Goal: Find specific page/section: Find specific page/section

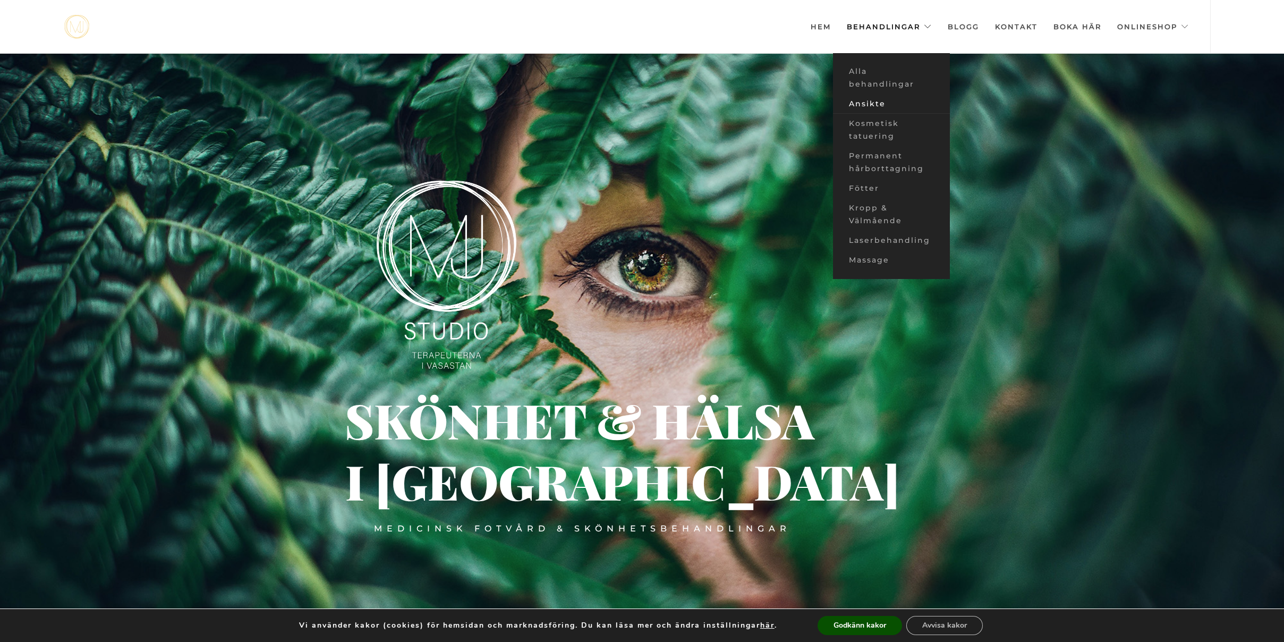
click at [865, 100] on link "Ansikte" at bounding box center [891, 104] width 117 height 20
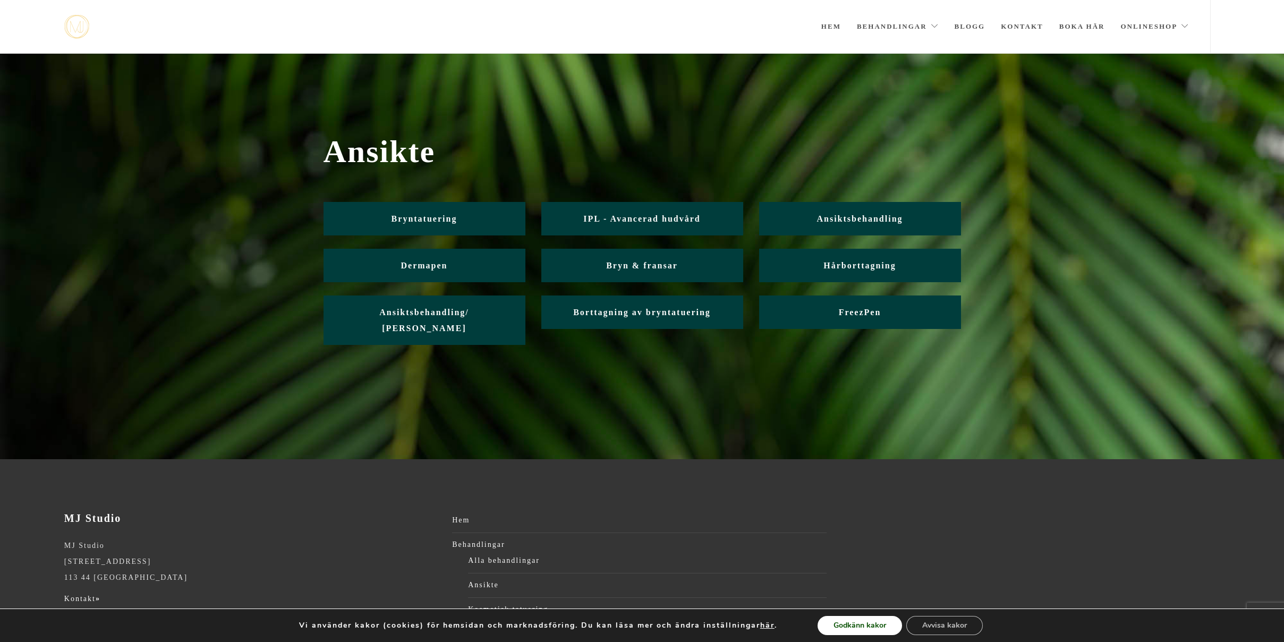
click at [857, 623] on button "Godkänn kakor" at bounding box center [860, 625] width 84 height 19
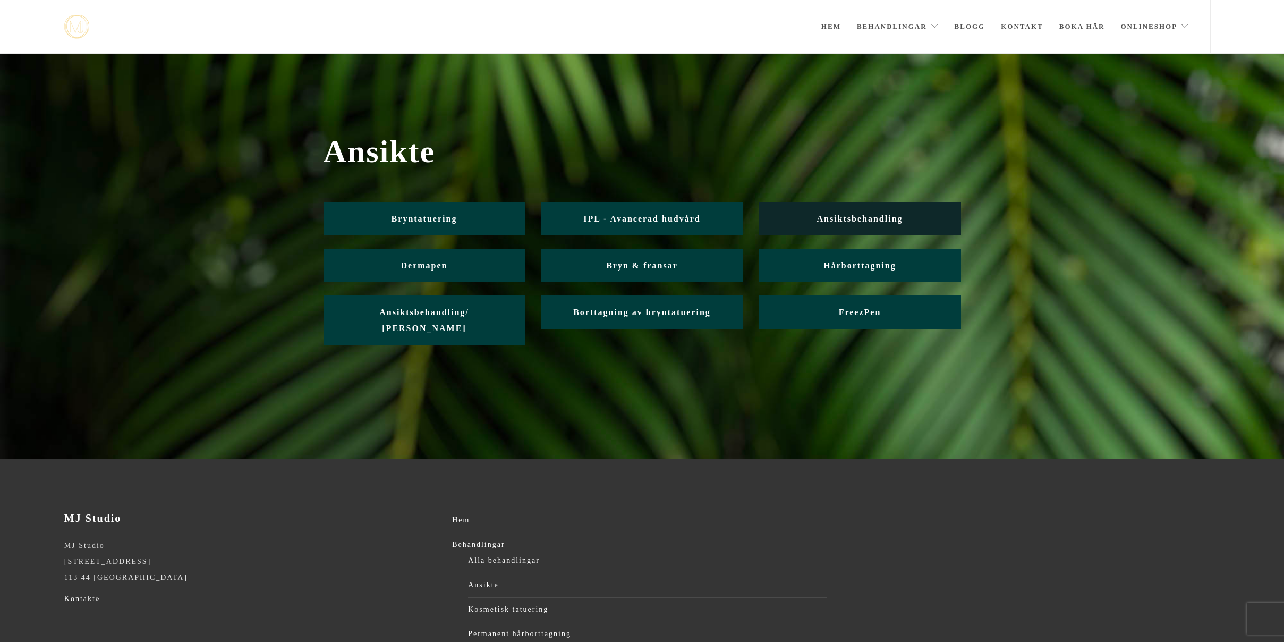
click at [844, 223] on span "Ansiktsbehandling" at bounding box center [860, 218] width 86 height 9
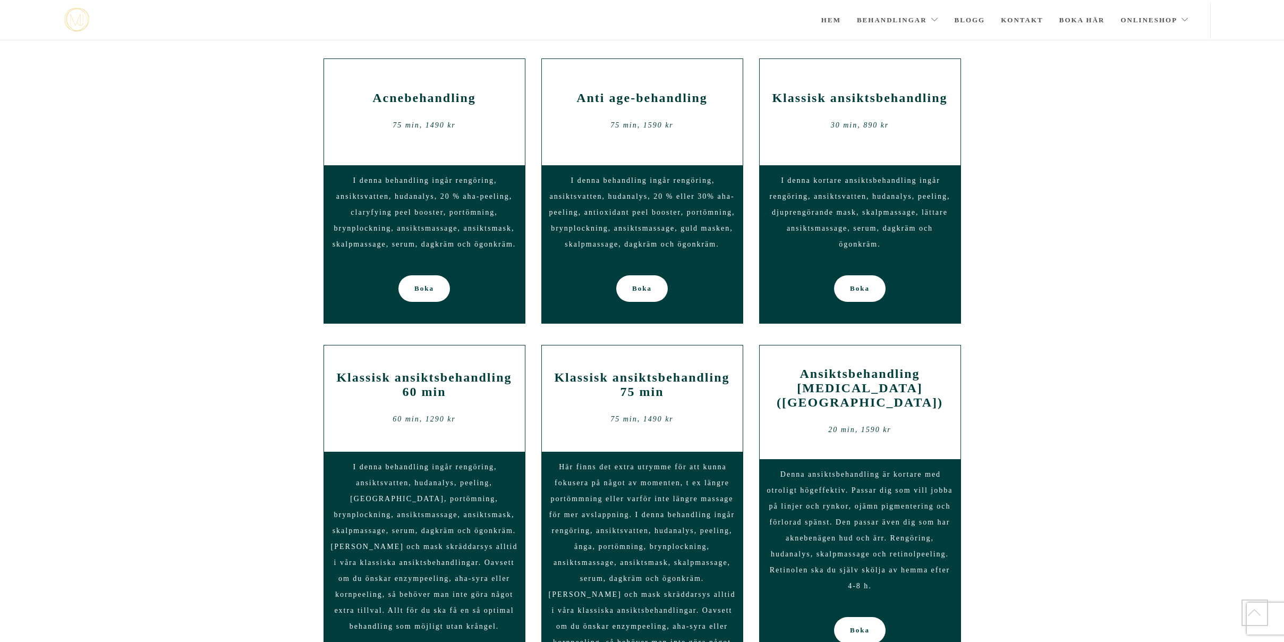
scroll to position [573, 0]
